Goal: Task Accomplishment & Management: Use online tool/utility

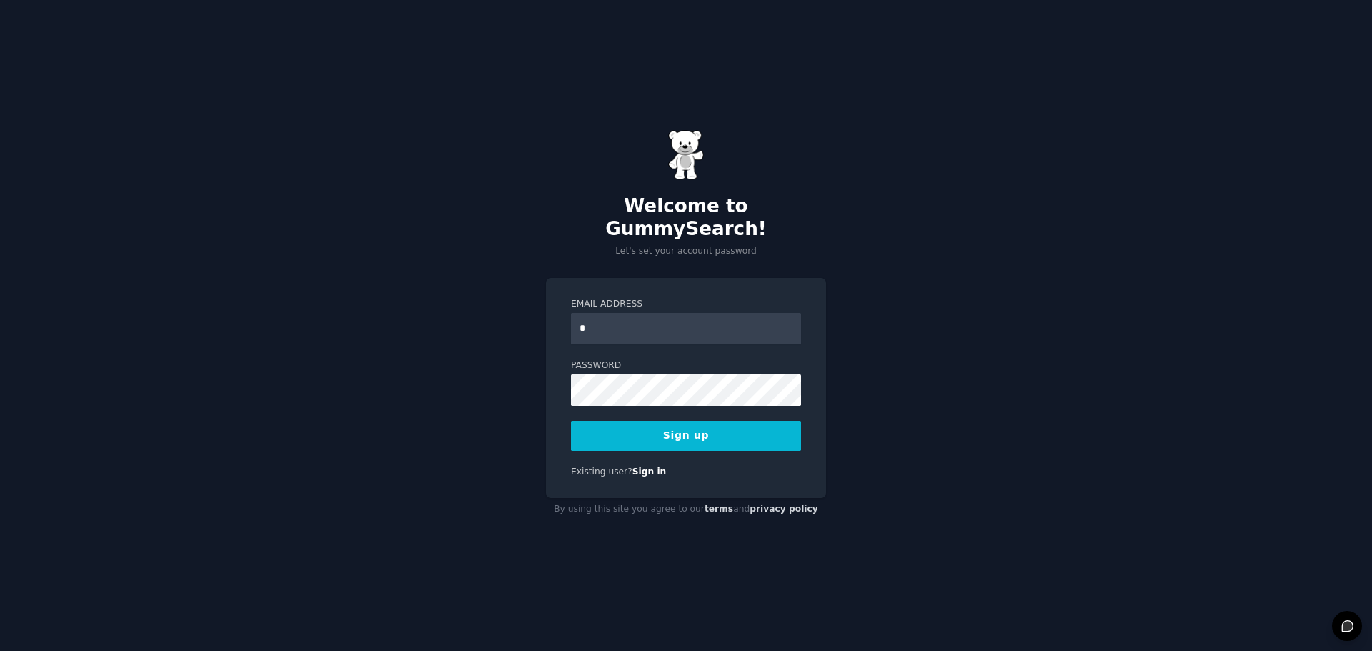
type input "**********"
click at [680, 424] on button "Sign up" at bounding box center [686, 436] width 230 height 30
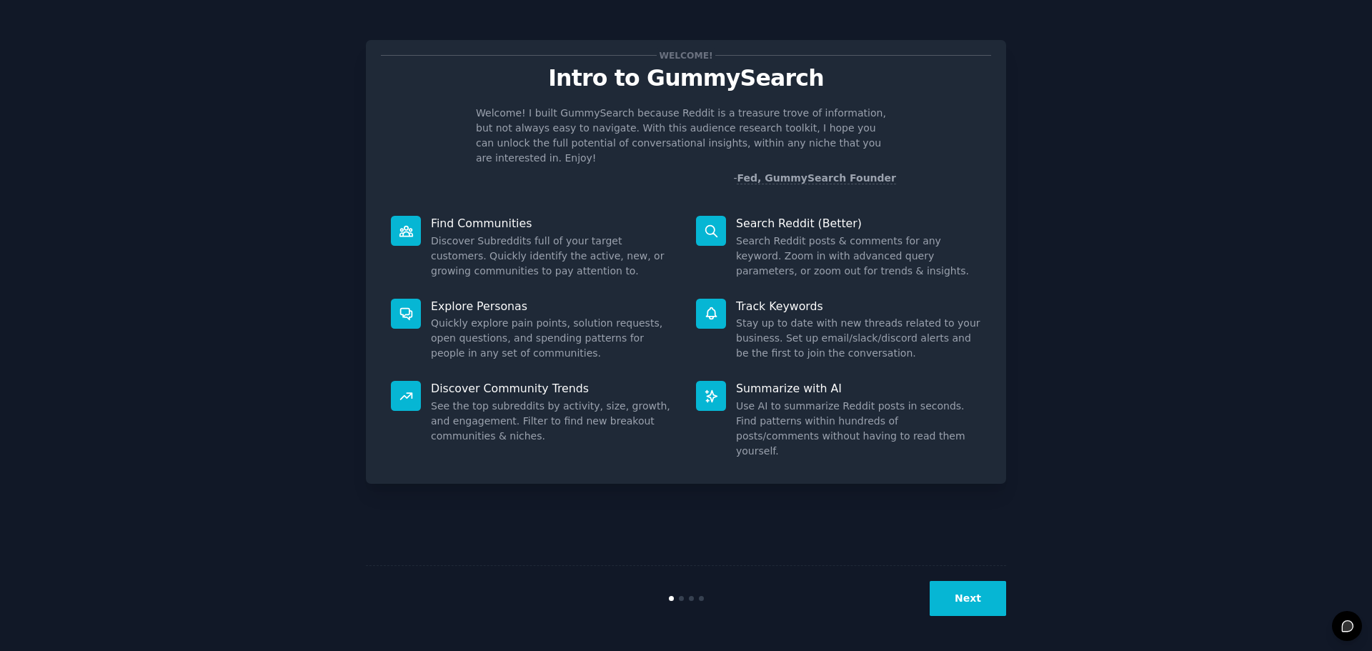
click at [966, 609] on button "Next" at bounding box center [968, 598] width 76 height 35
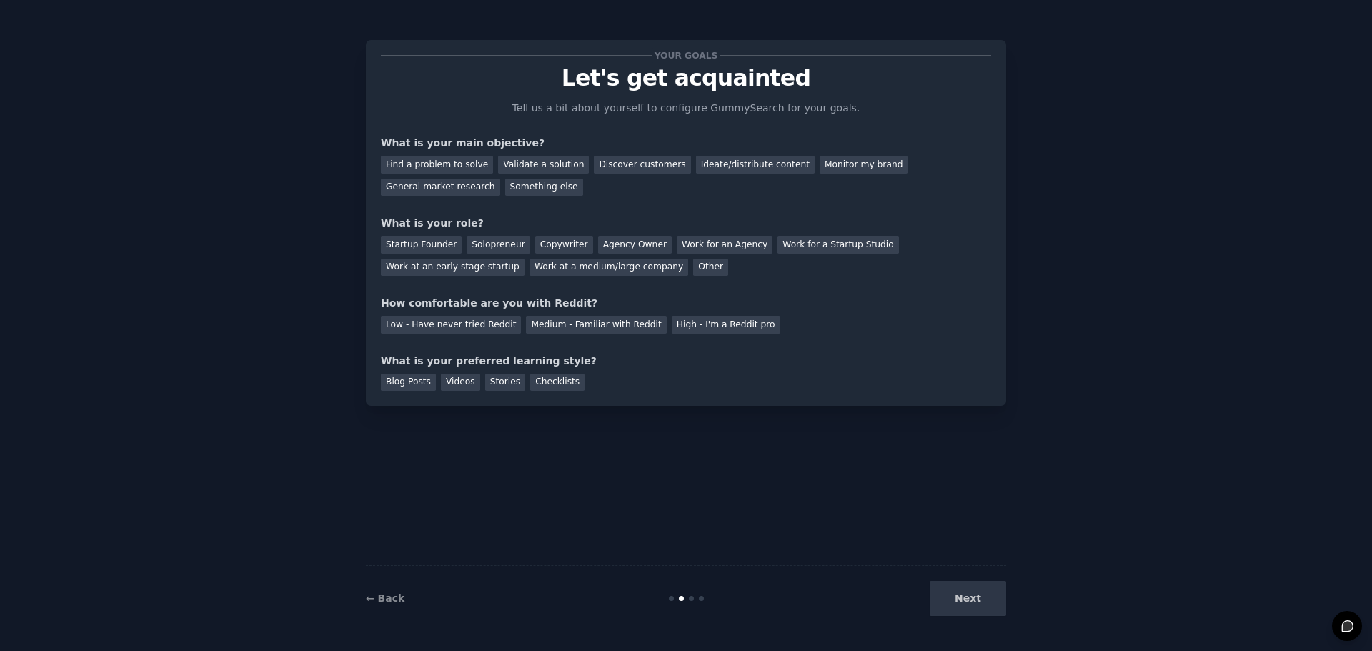
click at [968, 602] on div "Next" at bounding box center [899, 598] width 214 height 35
click at [964, 597] on div "Next" at bounding box center [899, 598] width 214 height 35
click at [967, 594] on div "Next" at bounding box center [899, 598] width 214 height 35
click at [971, 593] on div "Next" at bounding box center [899, 598] width 214 height 35
click at [968, 604] on div "Next" at bounding box center [899, 598] width 214 height 35
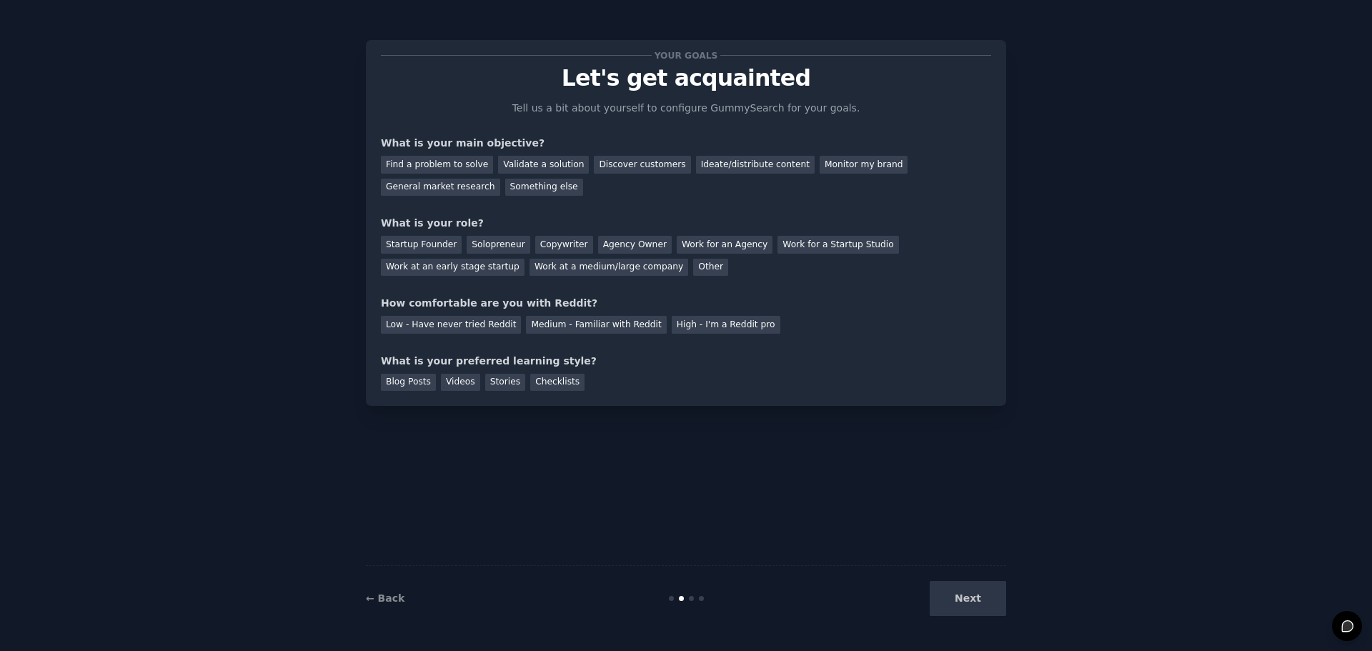
click at [950, 593] on div "Next" at bounding box center [899, 598] width 214 height 35
click at [417, 380] on div "Blog Posts" at bounding box center [408, 383] width 55 height 18
click at [969, 598] on div "Next" at bounding box center [899, 598] width 214 height 35
click at [968, 597] on div "Next" at bounding box center [899, 598] width 214 height 35
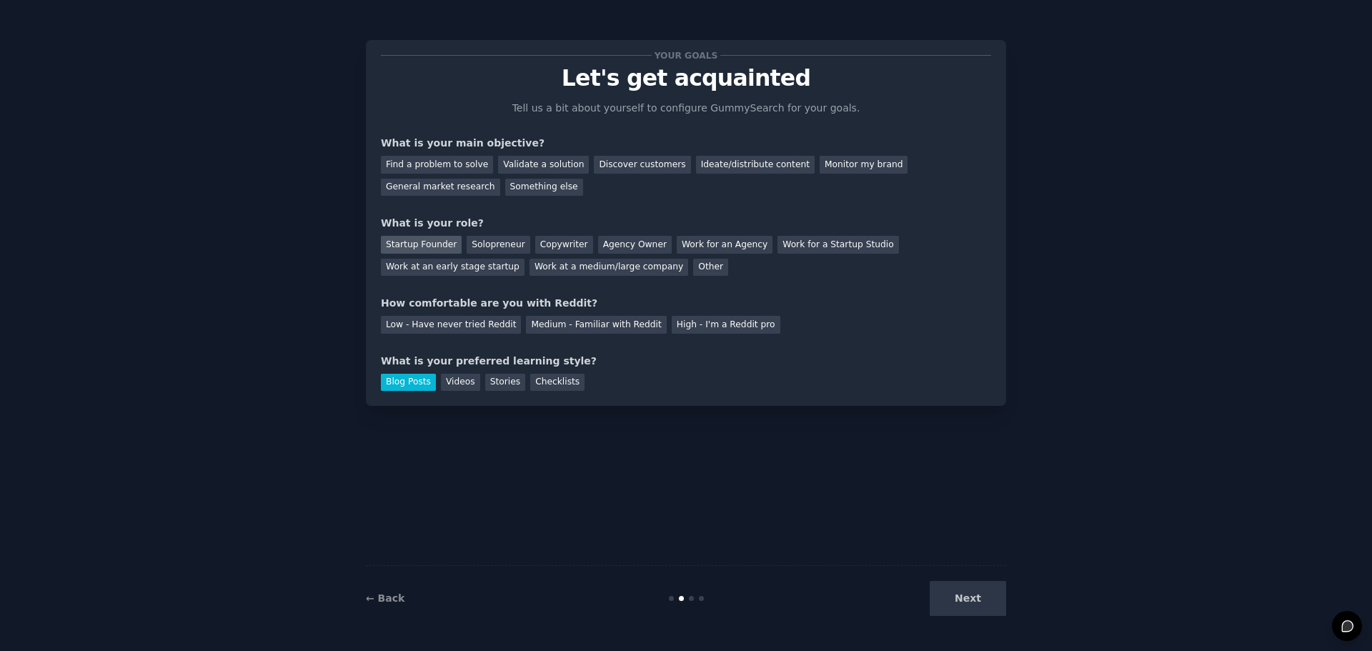
click at [436, 239] on div "Startup Founder" at bounding box center [421, 245] width 81 height 18
drag, startPoint x: 464, startPoint y: 164, endPoint x: 462, endPoint y: 267, distance: 102.2
click at [464, 164] on div "Find a problem to solve" at bounding box center [437, 165] width 112 height 18
click at [465, 324] on div "Low - Have never tried Reddit" at bounding box center [451, 325] width 140 height 18
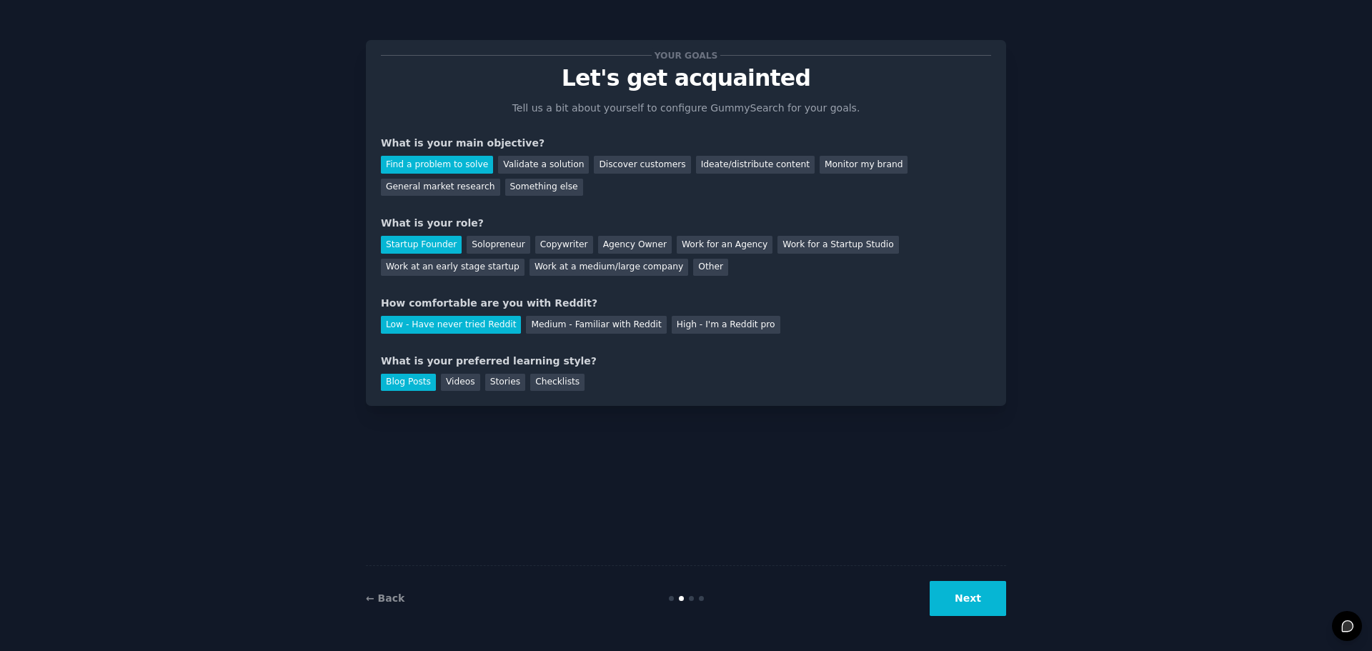
click at [990, 614] on button "Next" at bounding box center [968, 598] width 76 height 35
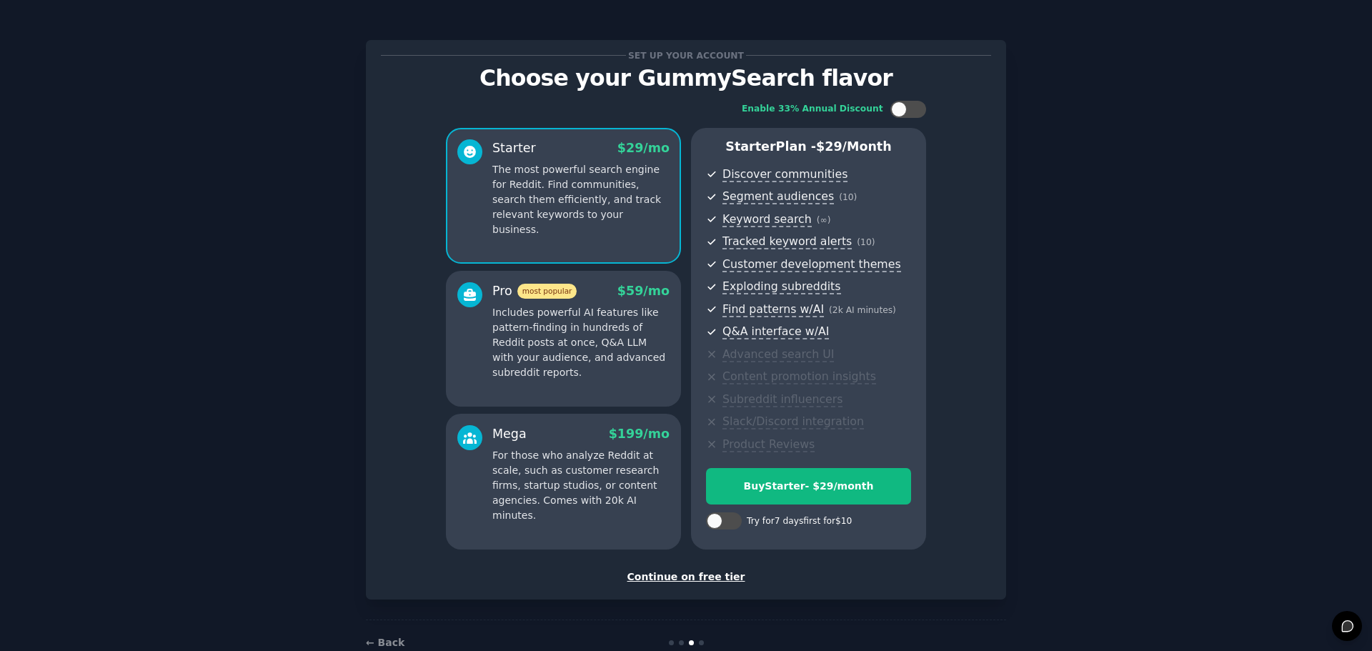
click at [712, 575] on div "Continue on free tier" at bounding box center [686, 576] width 610 height 15
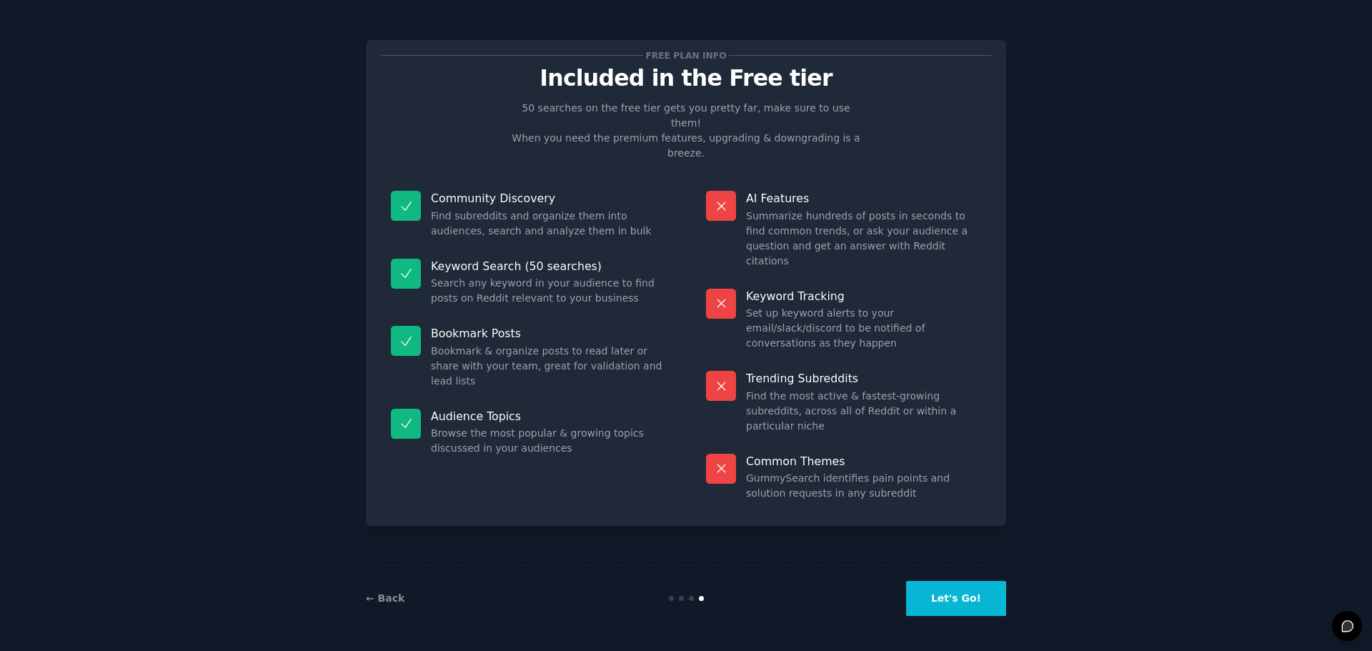
click at [981, 597] on button "Let's Go!" at bounding box center [956, 598] width 100 height 35
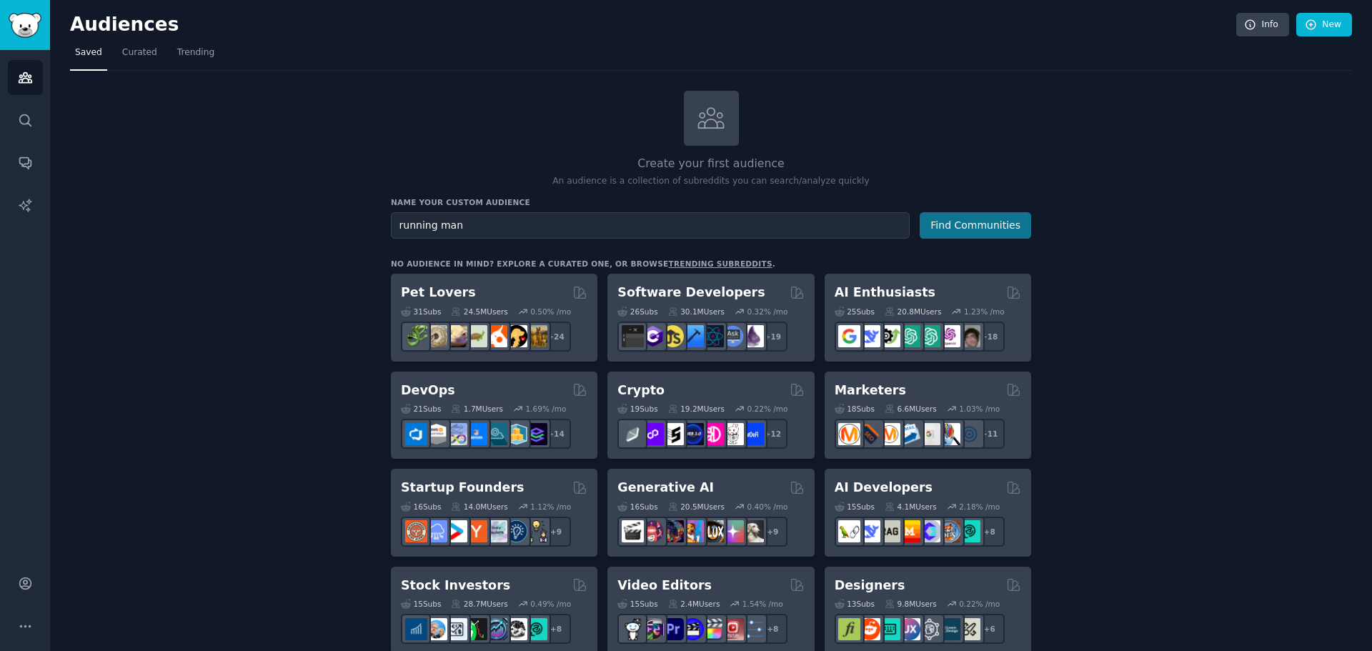
type input "running man"
click at [993, 225] on button "Find Communities" at bounding box center [975, 225] width 111 height 26
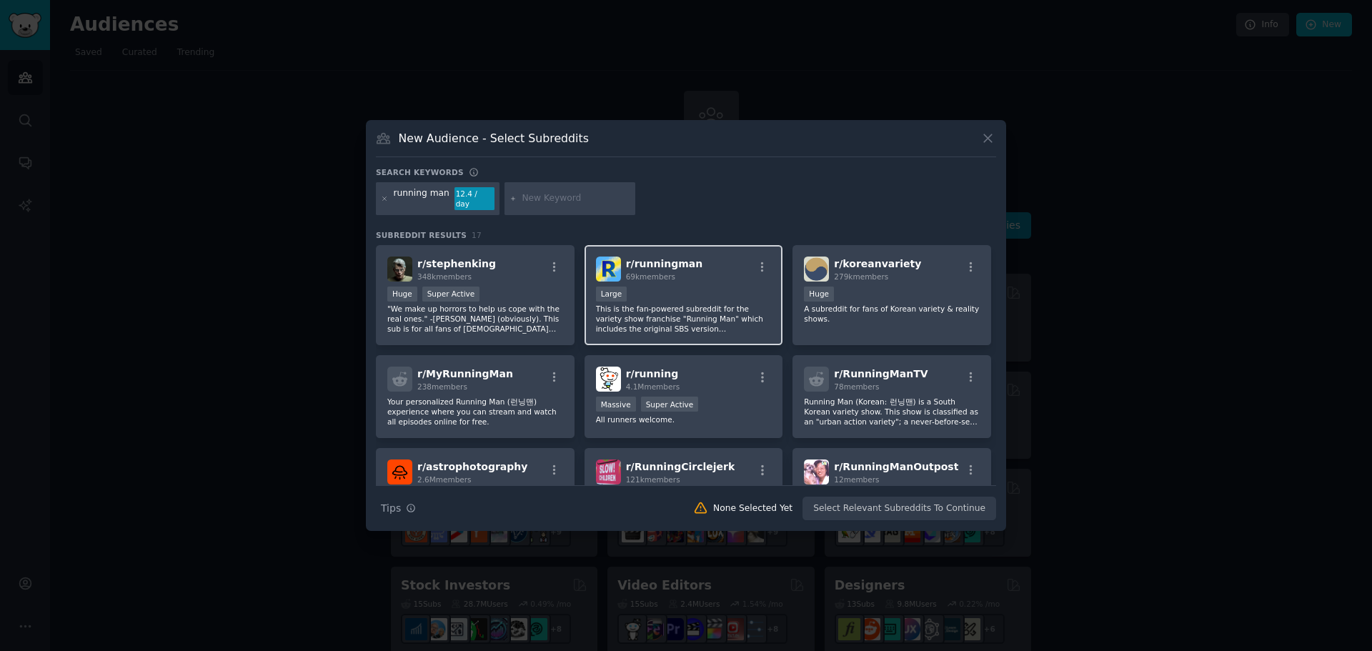
click at [643, 258] on span "r/ runningman" at bounding box center [664, 263] width 77 height 11
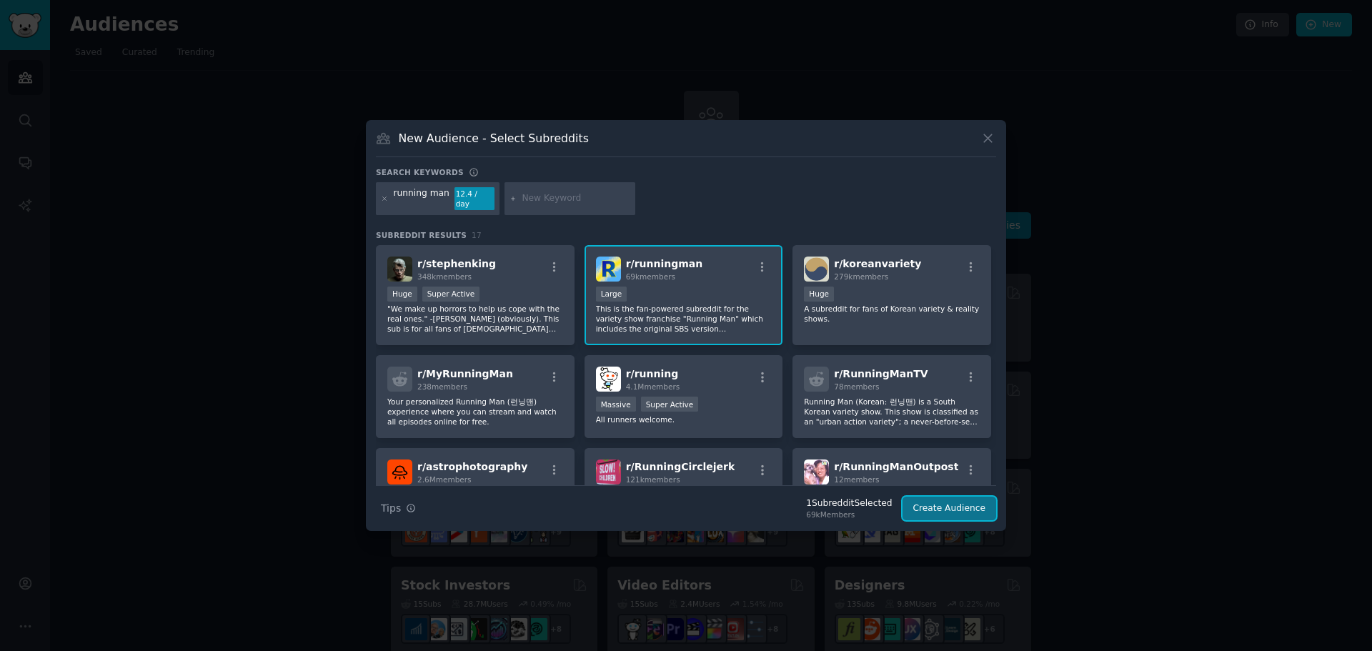
click at [969, 507] on button "Create Audience" at bounding box center [949, 509] width 94 height 24
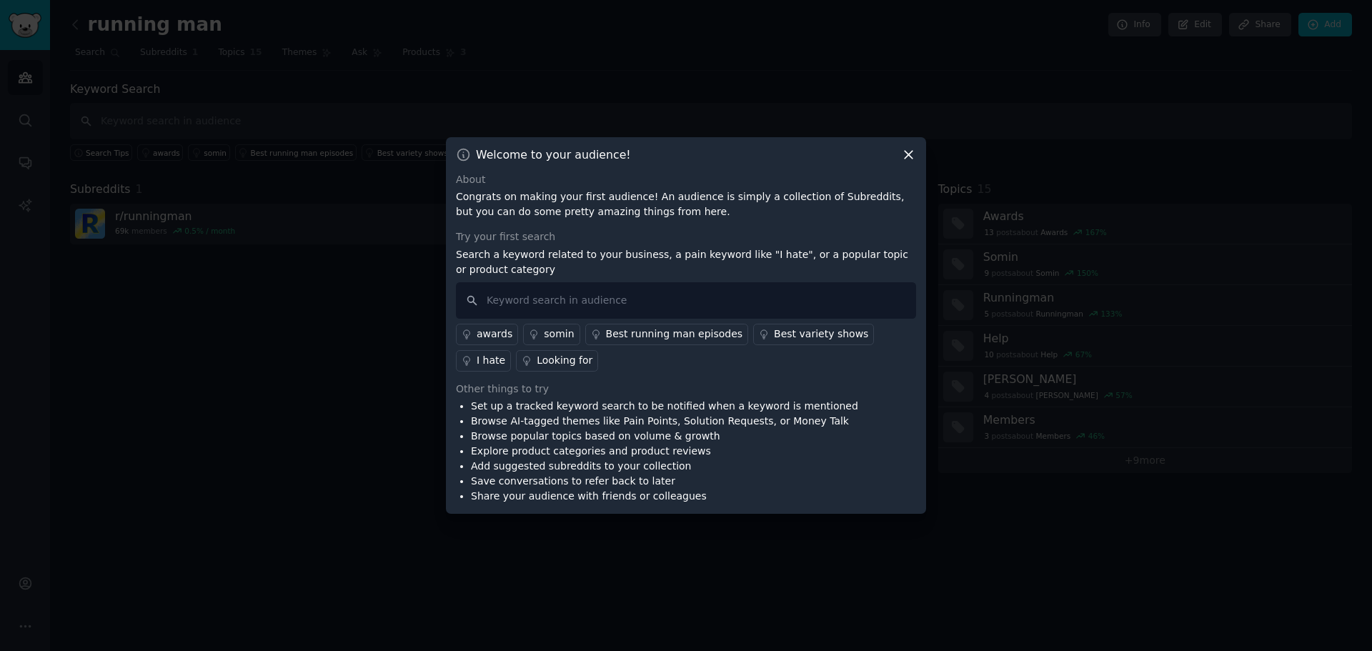
click at [915, 156] on icon at bounding box center [908, 154] width 15 height 15
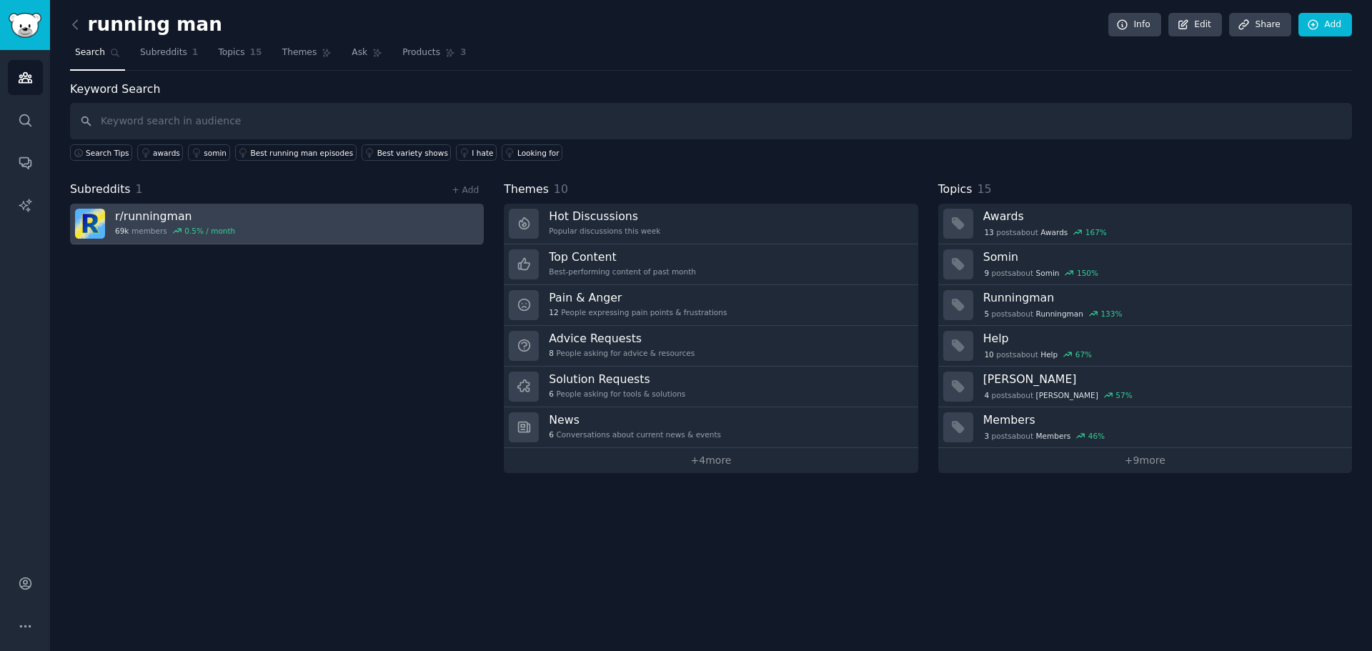
click at [423, 227] on link "r/ runningman 69k members 0.5 % / month" at bounding box center [277, 224] width 414 height 41
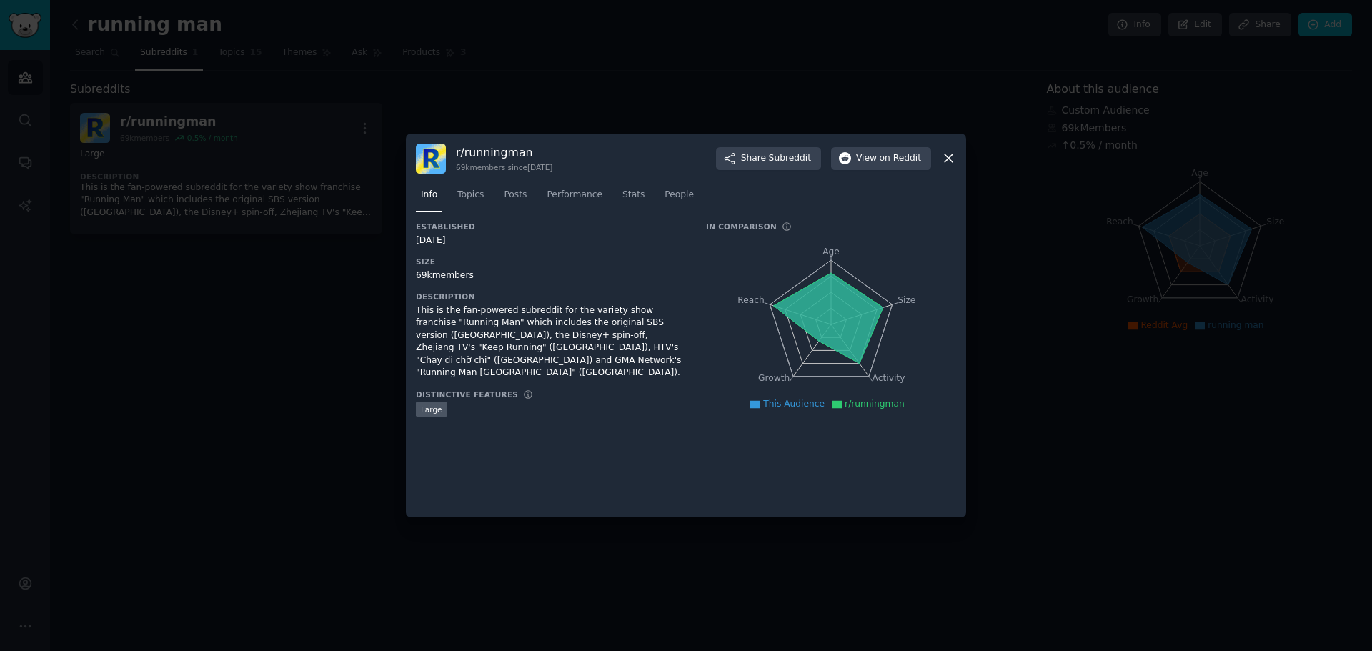
click at [943, 155] on icon at bounding box center [948, 158] width 15 height 15
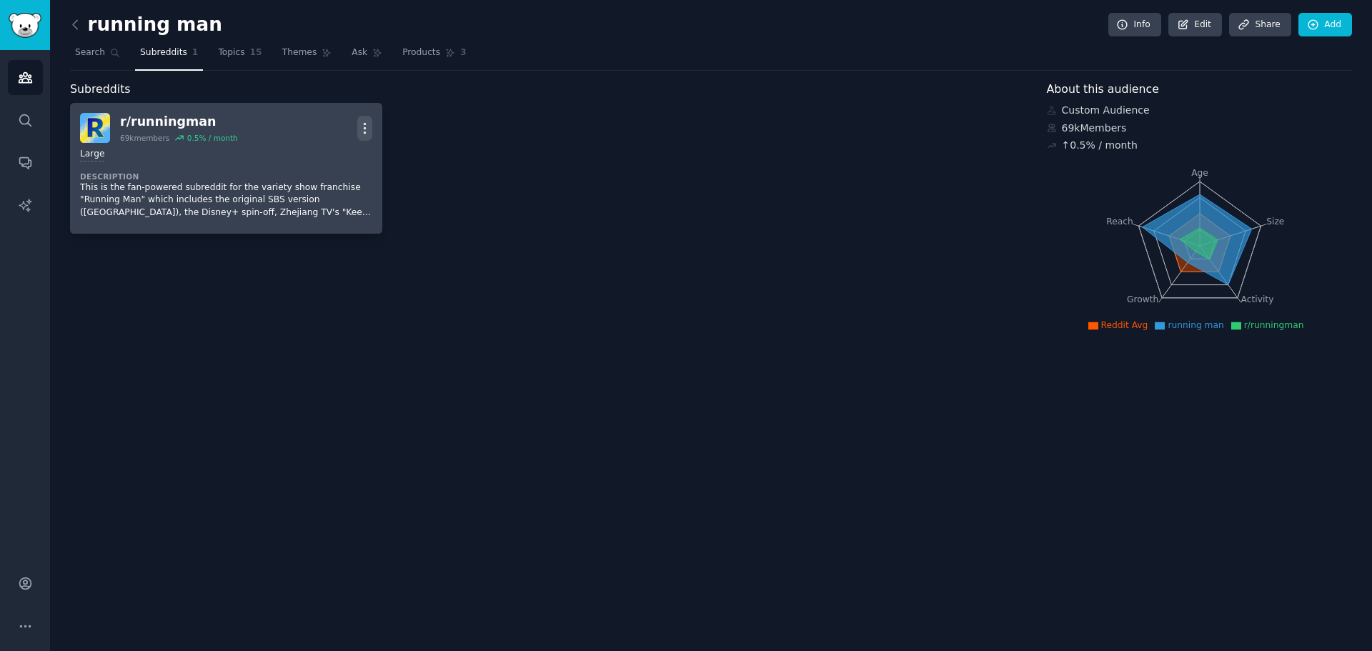
click at [367, 135] on icon "button" at bounding box center [364, 128] width 15 height 15
click at [153, 126] on div "r/ runningman" at bounding box center [179, 122] width 118 height 18
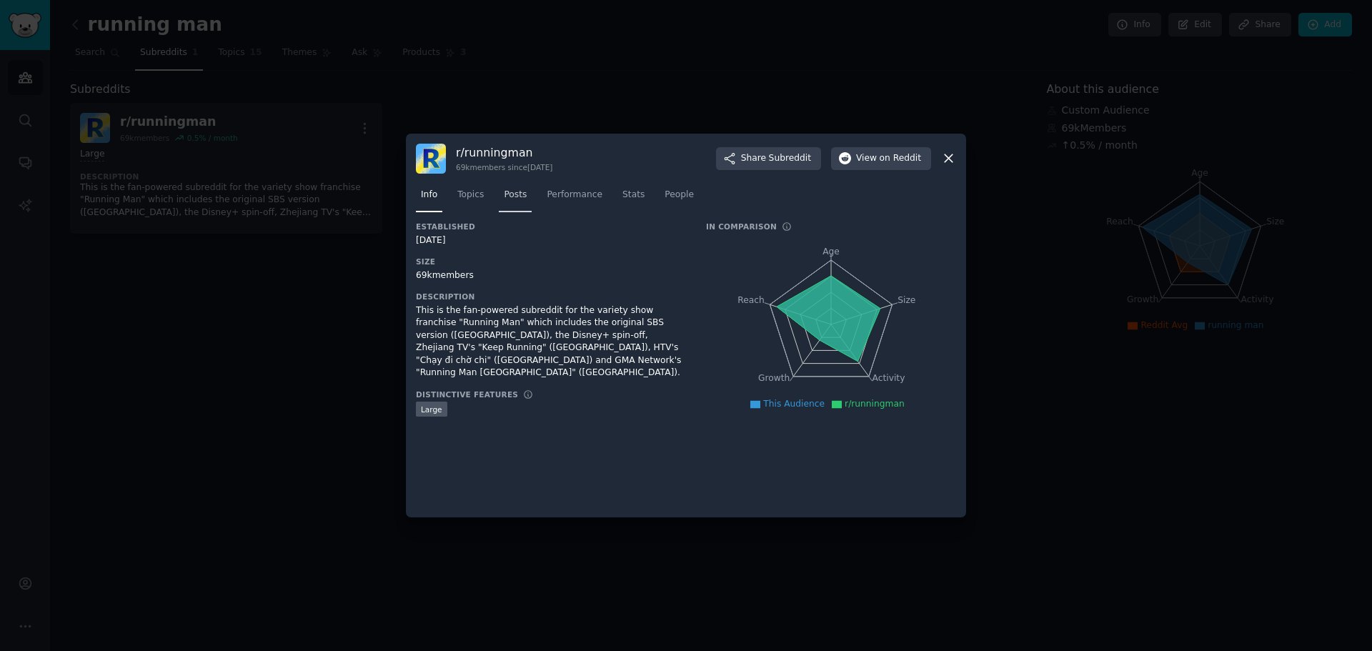
click at [504, 195] on span "Posts" at bounding box center [515, 195] width 23 height 13
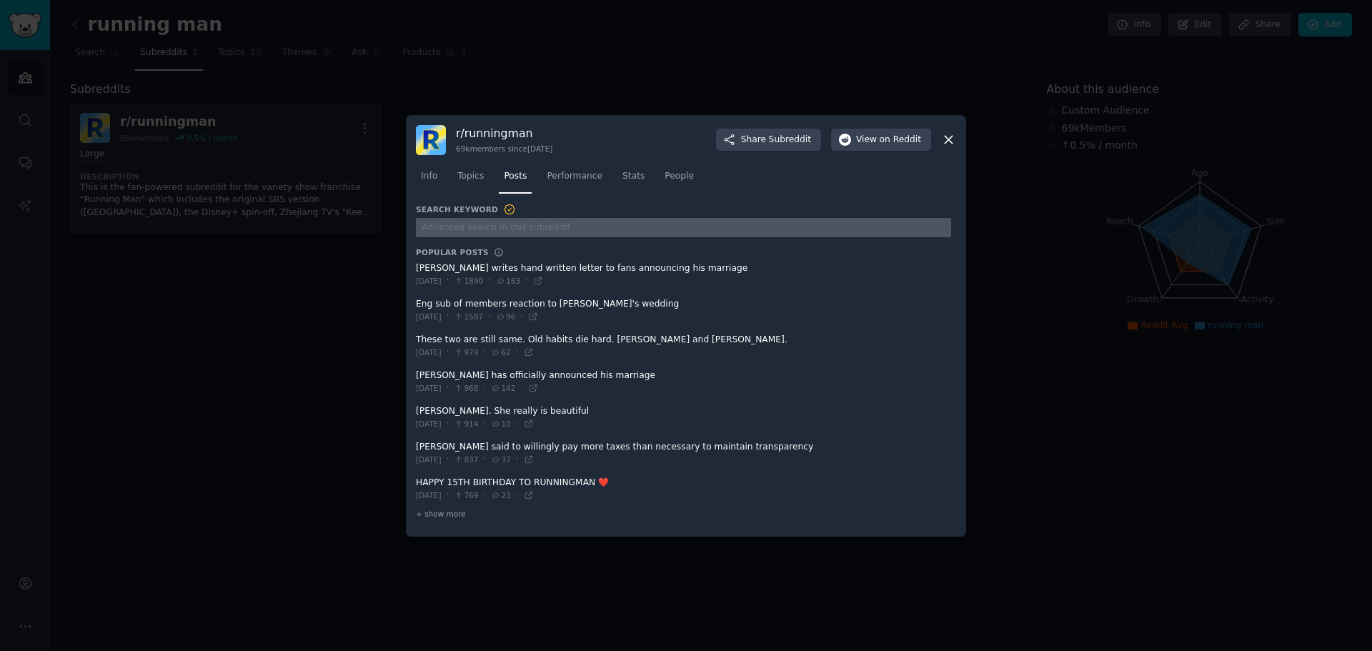
click at [578, 229] on input "text" at bounding box center [683, 227] width 535 height 19
type input "2017"
